Goal: Book appointment/travel/reservation

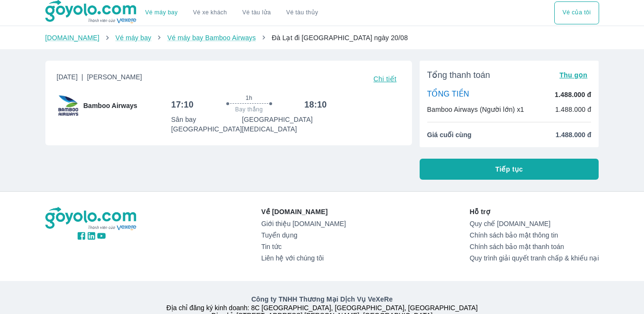
scroll to position [55, 0]
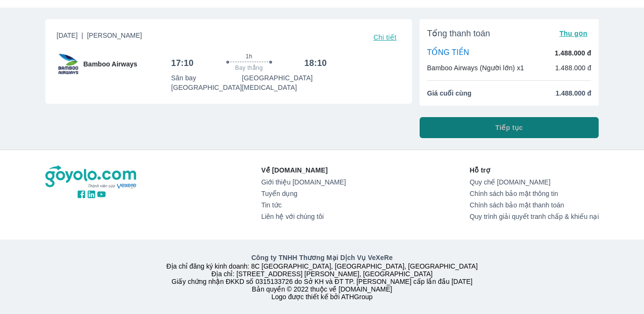
click at [489, 117] on button "Tiếp tục" at bounding box center [510, 127] width 180 height 21
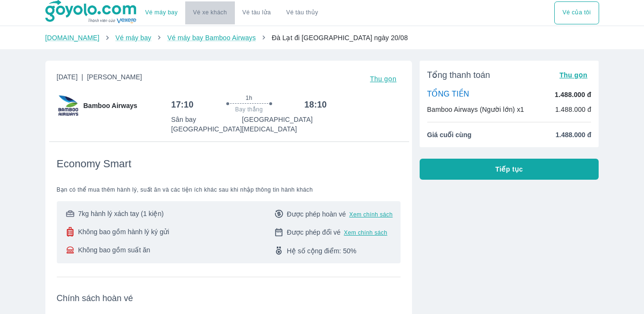
click at [210, 10] on link "Vé xe khách" at bounding box center [210, 12] width 34 height 7
